Goal: Task Accomplishment & Management: Manage account settings

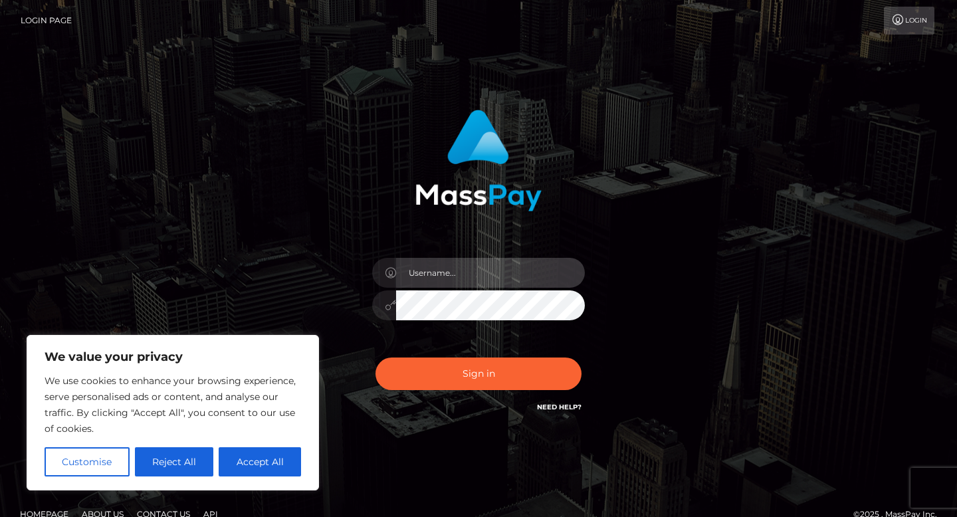
click at [458, 272] on input "text" at bounding box center [490, 273] width 189 height 30
type input "[EMAIL_ADDRESS][DOMAIN_NAME]"
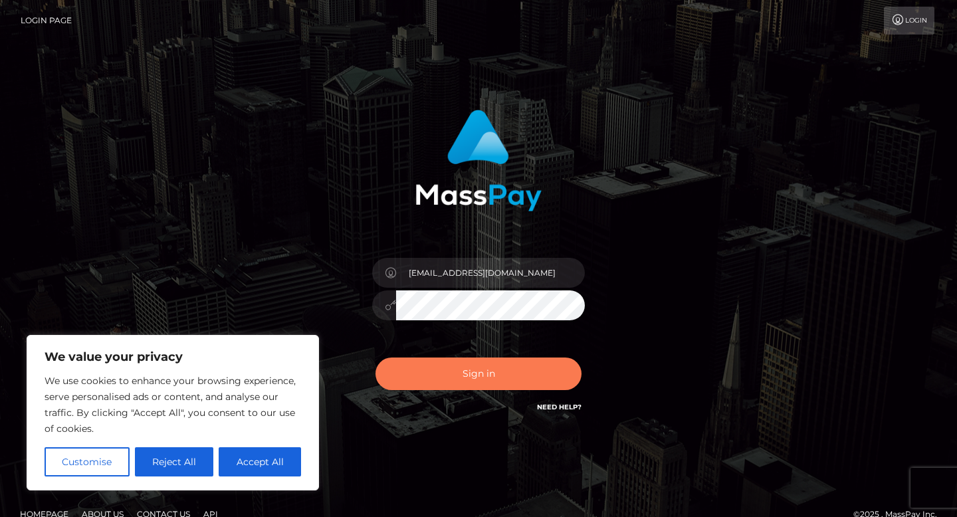
click at [505, 365] on button "Sign in" at bounding box center [478, 373] width 206 height 33
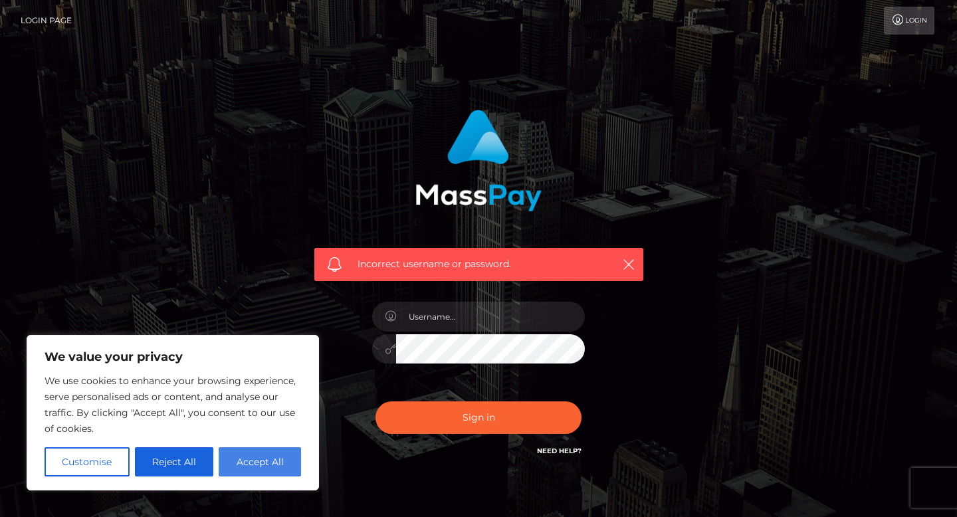
click at [262, 467] on button "Accept All" at bounding box center [260, 461] width 82 height 29
checkbox input "true"
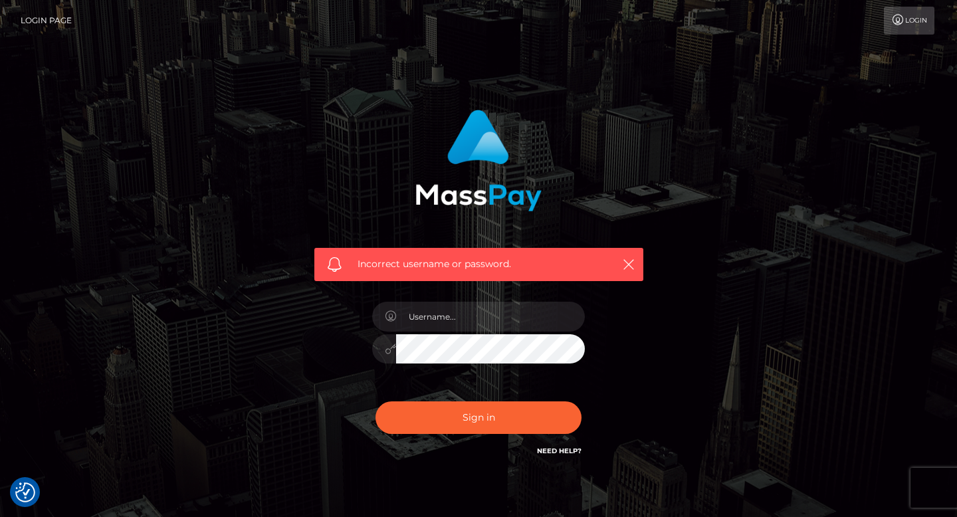
click at [454, 367] on div at bounding box center [478, 343] width 233 height 102
click at [449, 330] on input "text" at bounding box center [490, 317] width 189 height 30
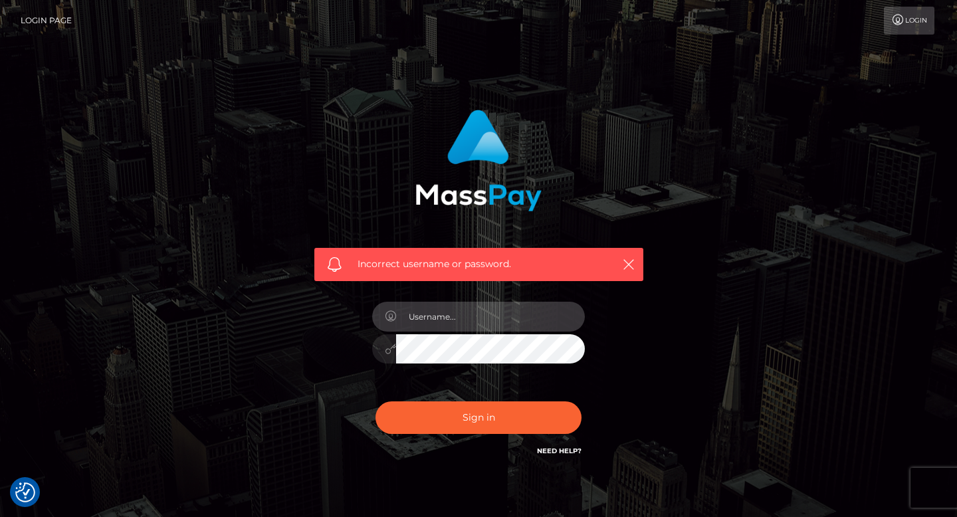
type input "[EMAIL_ADDRESS][DOMAIN_NAME]"
click at [492, 434] on div "Sign in Need Help?" at bounding box center [478, 422] width 233 height 59
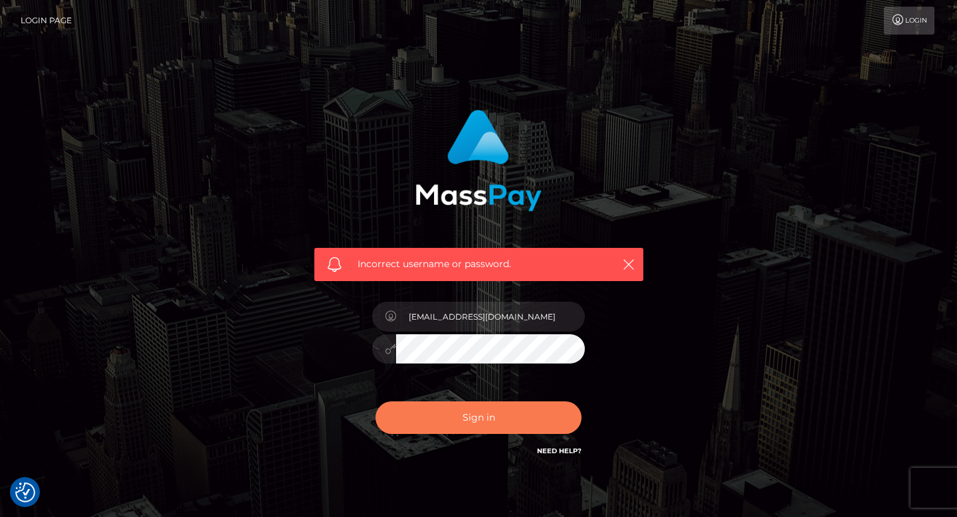
click at [488, 420] on button "Sign in" at bounding box center [478, 417] width 206 height 33
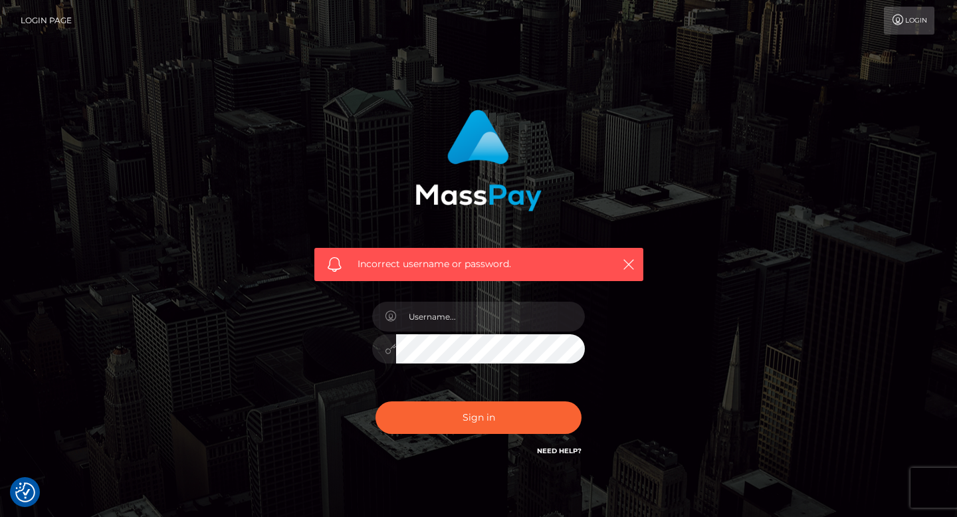
click at [571, 447] on link "Need Help?" at bounding box center [559, 451] width 45 height 9
click at [625, 270] on icon "button" at bounding box center [628, 264] width 13 height 13
click at [62, 25] on link "Login Page" at bounding box center [46, 21] width 51 height 28
